Goal: Navigation & Orientation: Find specific page/section

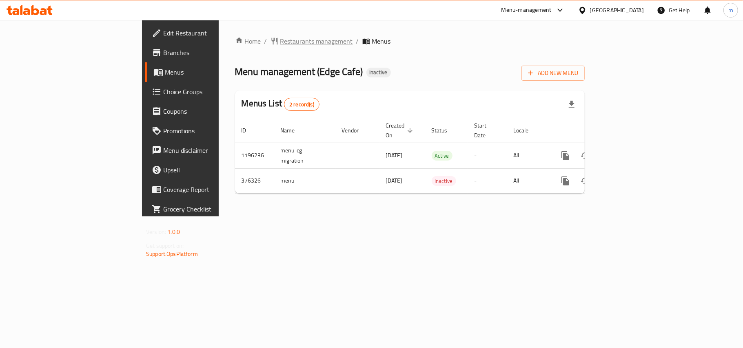
click at [280, 36] on span "Restaurants management" at bounding box center [316, 41] width 73 height 10
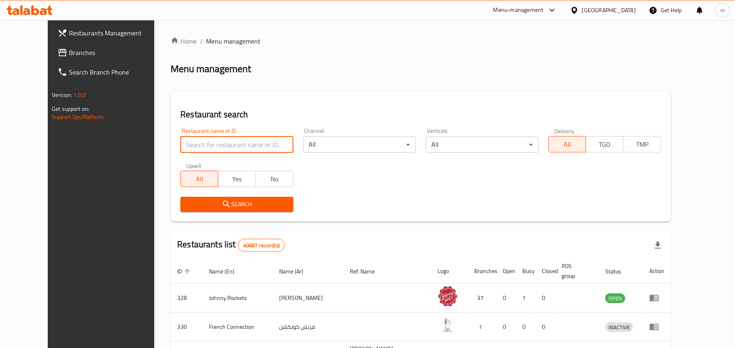
click at [202, 146] on input "search" at bounding box center [236, 145] width 113 height 16
paste input "631207"
type input "631207"
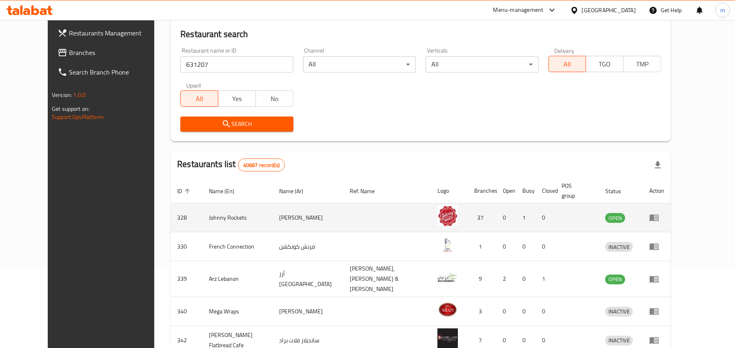
scroll to position [54, 0]
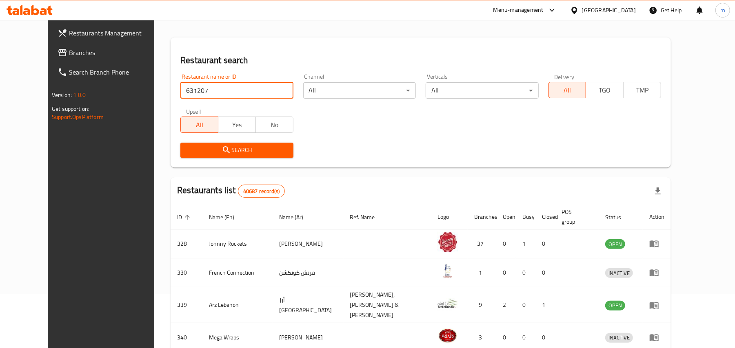
click at [215, 85] on input "631207" at bounding box center [236, 90] width 113 height 16
click button "Search" at bounding box center [236, 150] width 113 height 15
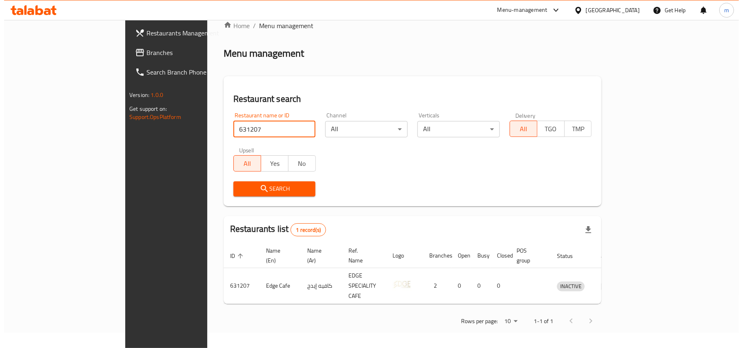
scroll to position [0, 0]
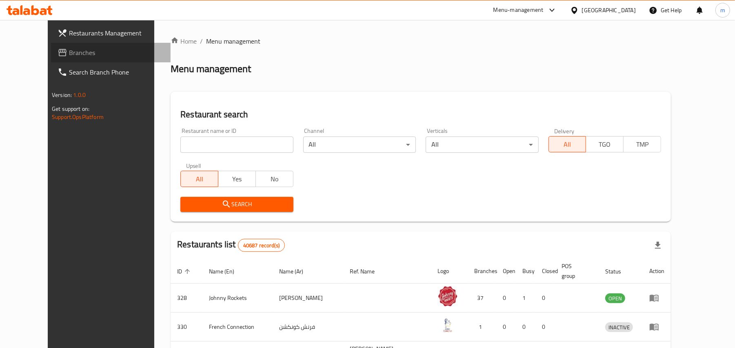
click at [69, 54] on span "Branches" at bounding box center [116, 53] width 95 height 10
